Goal: Find specific page/section: Find specific page/section

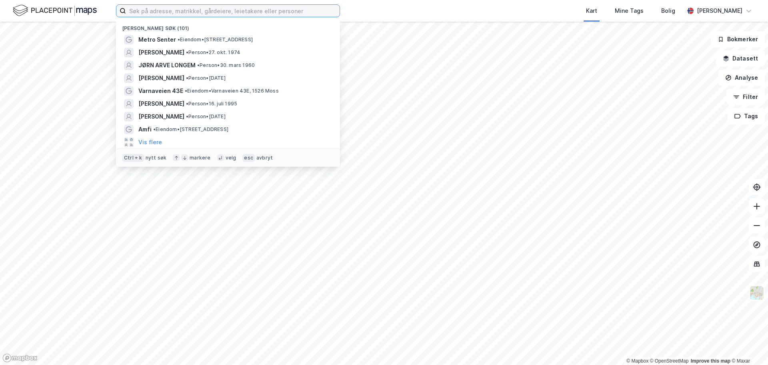
click at [134, 9] on input at bounding box center [233, 11] width 214 height 12
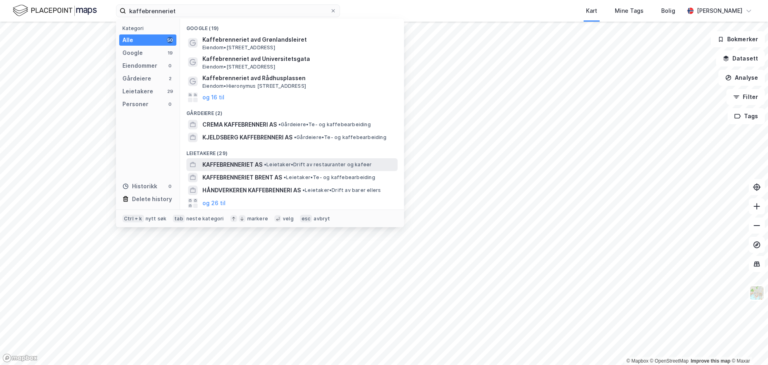
click at [267, 164] on span "•" at bounding box center [265, 164] width 2 height 6
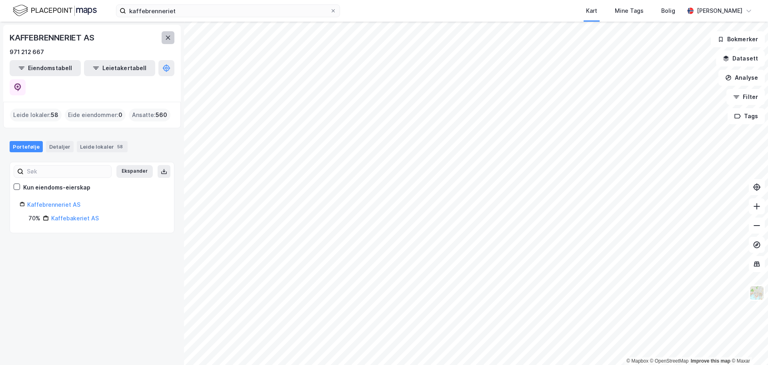
click at [169, 39] on icon at bounding box center [168, 38] width 4 height 4
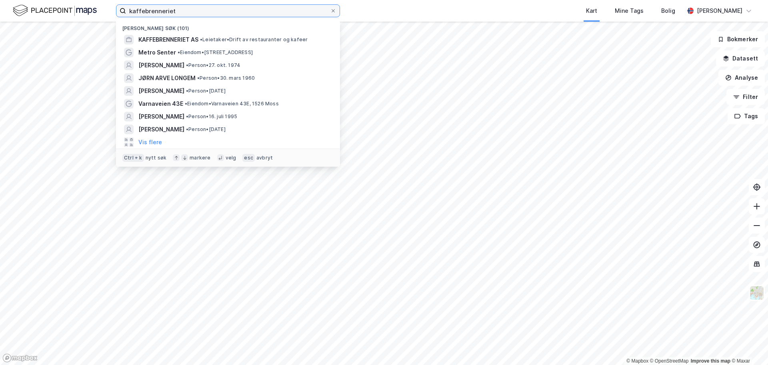
click at [182, 15] on input "kaffebrenneriet" at bounding box center [228, 11] width 204 height 12
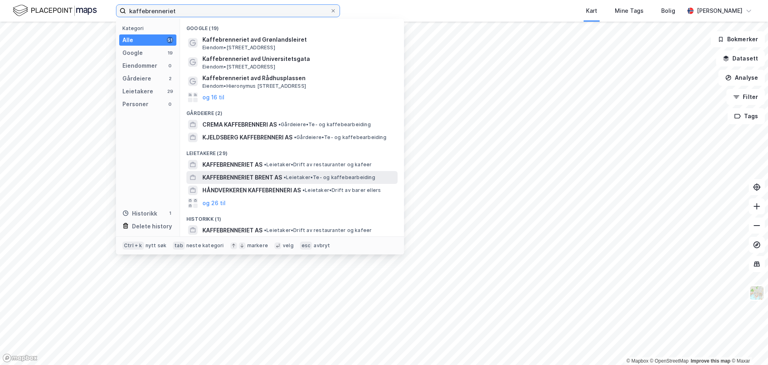
type input "kaffebrenneriet"
click at [259, 174] on span "KAFFEBRENNERIET BRENT AS" at bounding box center [242, 177] width 80 height 10
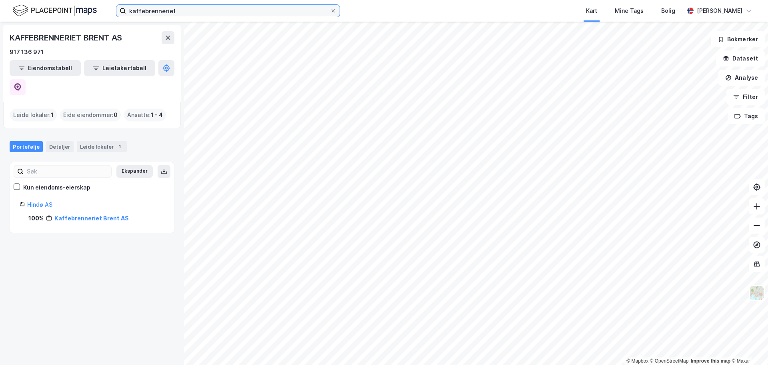
click at [210, 16] on input "kaffebrenneriet" at bounding box center [228, 11] width 204 height 12
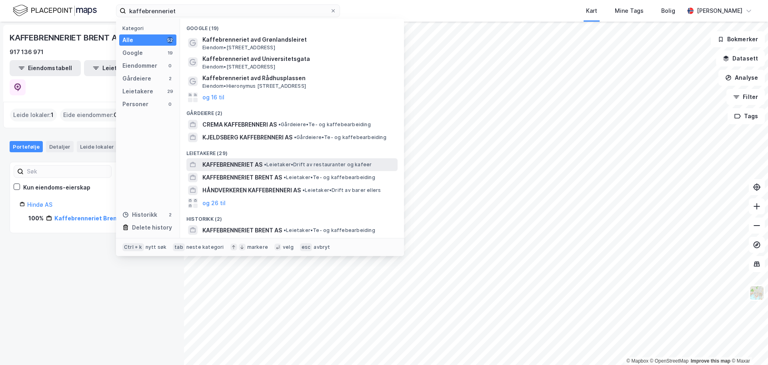
click at [251, 164] on span "KAFFEBRENNERIET AS" at bounding box center [232, 165] width 60 height 10
